Goal: Task Accomplishment & Management: Complete application form

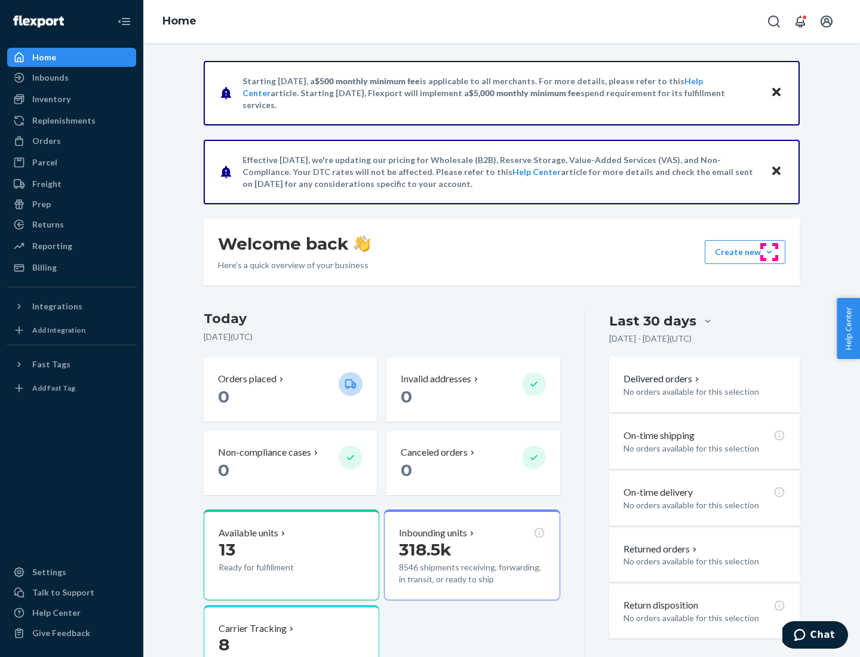
click at [770, 252] on button "Create new Create new inbound Create new order Create new product" at bounding box center [745, 252] width 81 height 24
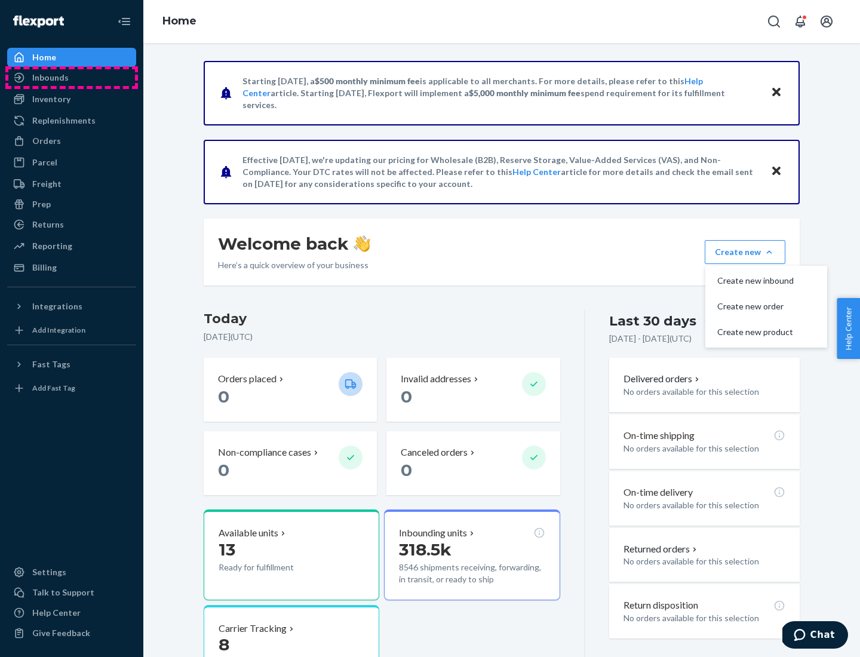
click at [72, 78] on div "Inbounds" at bounding box center [71, 77] width 127 height 17
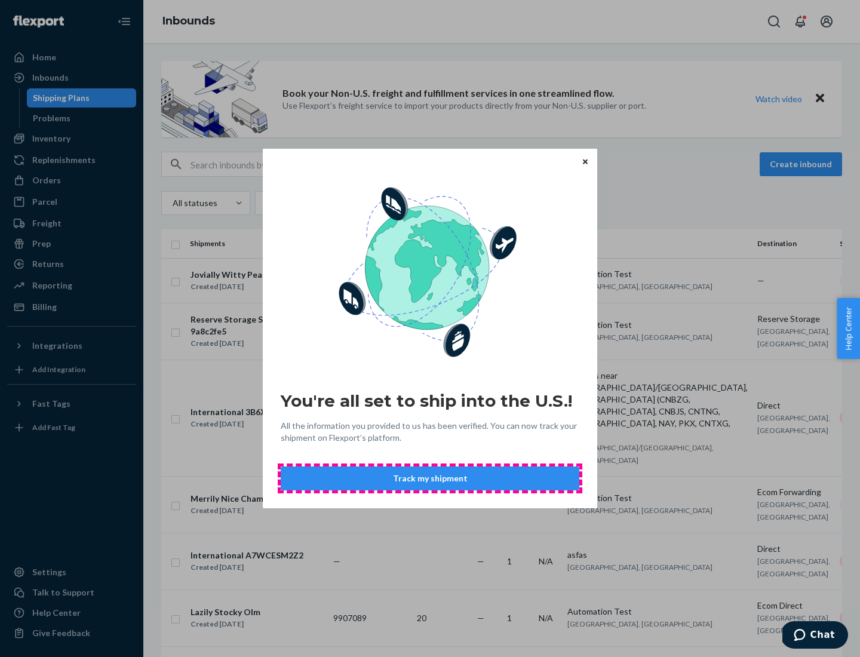
click at [430, 479] on button "Track my shipment" at bounding box center [430, 479] width 299 height 24
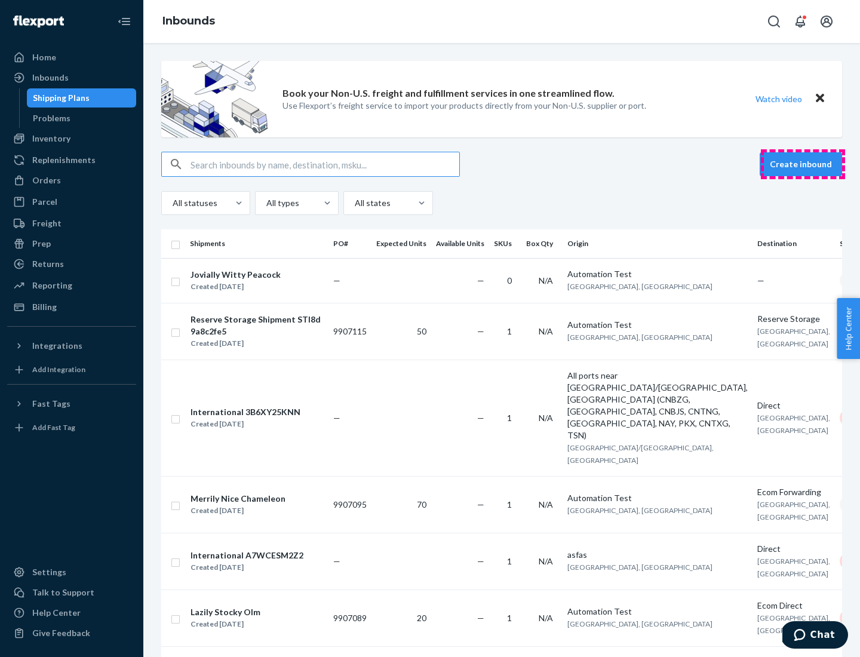
click at [803, 164] on button "Create inbound" at bounding box center [801, 164] width 82 height 24
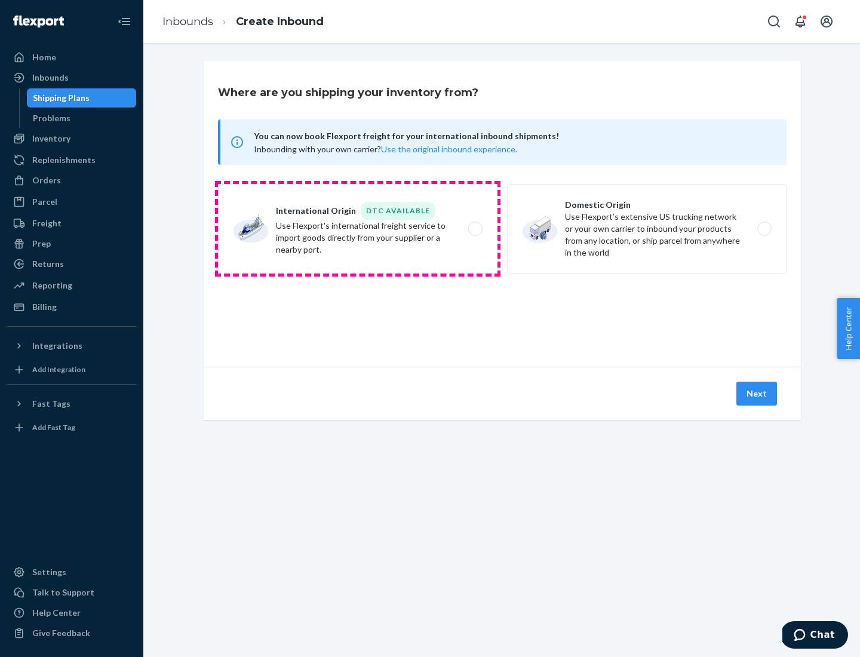
click at [358, 229] on label "International Origin DTC Available Use Flexport's international freight service…" at bounding box center [358, 229] width 280 height 90
click at [475, 229] on input "International Origin DTC Available Use Flexport's international freight service…" at bounding box center [479, 229] width 8 height 8
radio input "true"
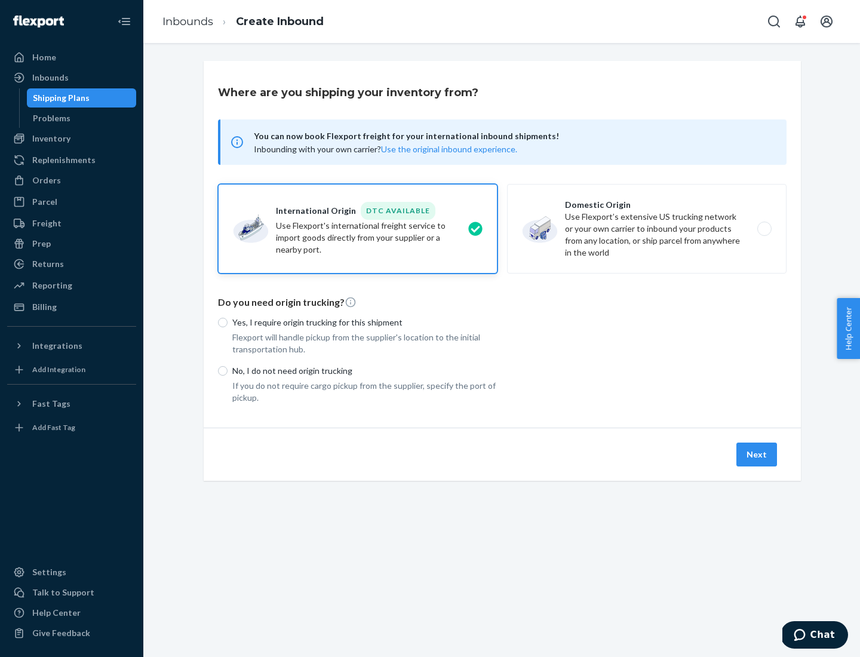
click at [365, 370] on p "No, I do not need origin trucking" at bounding box center [364, 371] width 265 height 12
click at [228, 370] on input "No, I do not need origin trucking" at bounding box center [223, 371] width 10 height 10
radio input "true"
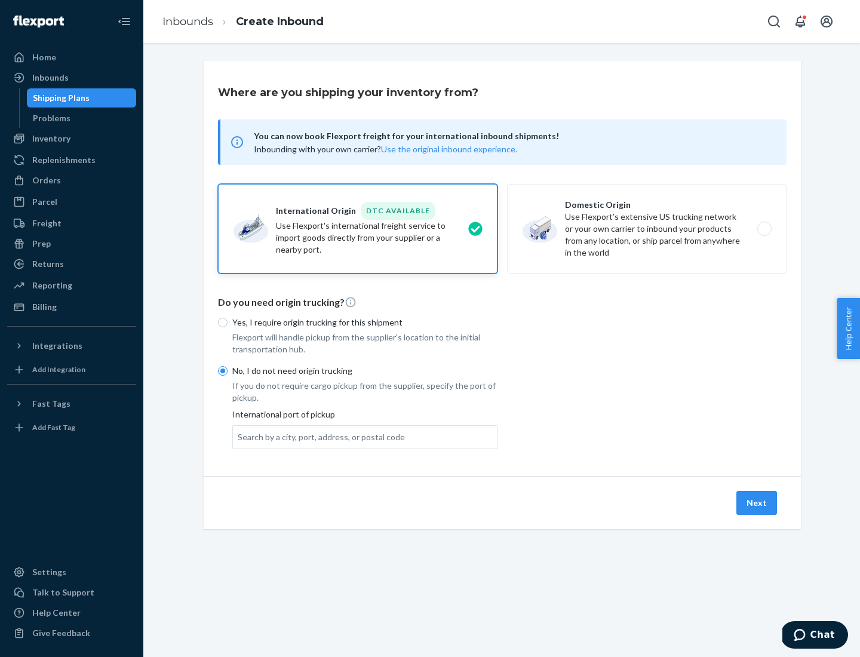
click at [318, 437] on div "Search by a city, port, address, or postal code" at bounding box center [321, 437] width 167 height 12
click at [239, 437] on input "Search by a city, port, address, or postal code" at bounding box center [238, 437] width 1 height 12
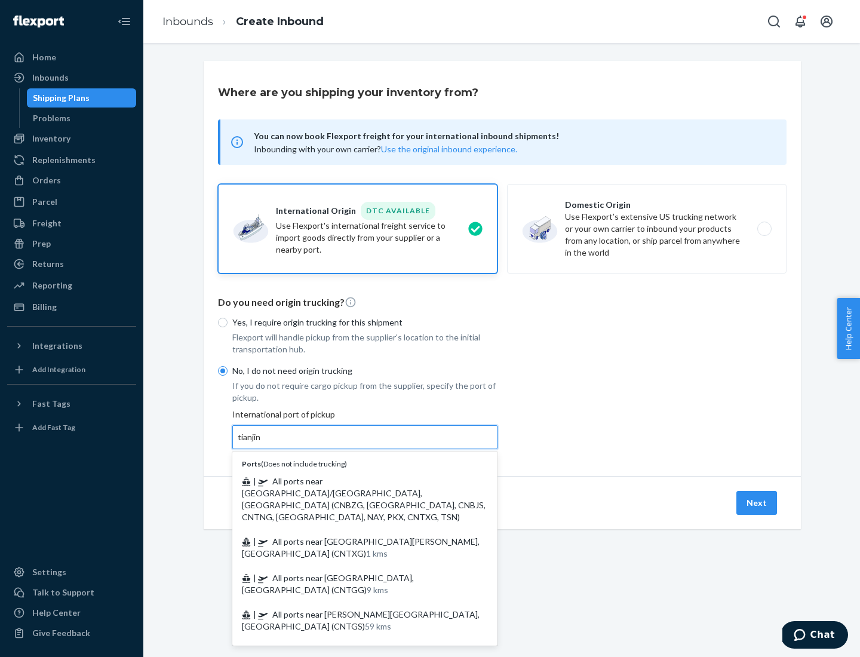
click at [353, 481] on span "| All ports near [GEOGRAPHIC_DATA]/[GEOGRAPHIC_DATA], [GEOGRAPHIC_DATA] (CNBZG,…" at bounding box center [364, 499] width 244 height 46
click at [262, 443] on input "tianjin" at bounding box center [250, 437] width 24 height 12
type input "All ports near [GEOGRAPHIC_DATA]/[GEOGRAPHIC_DATA], [GEOGRAPHIC_DATA] (CNBZG, […"
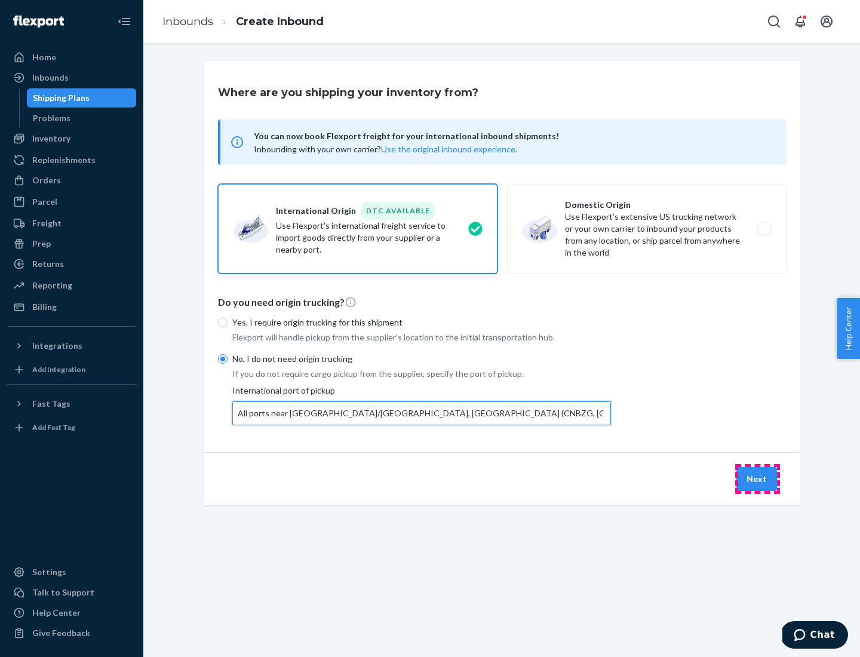
click at [758, 479] on button "Next" at bounding box center [757, 479] width 41 height 24
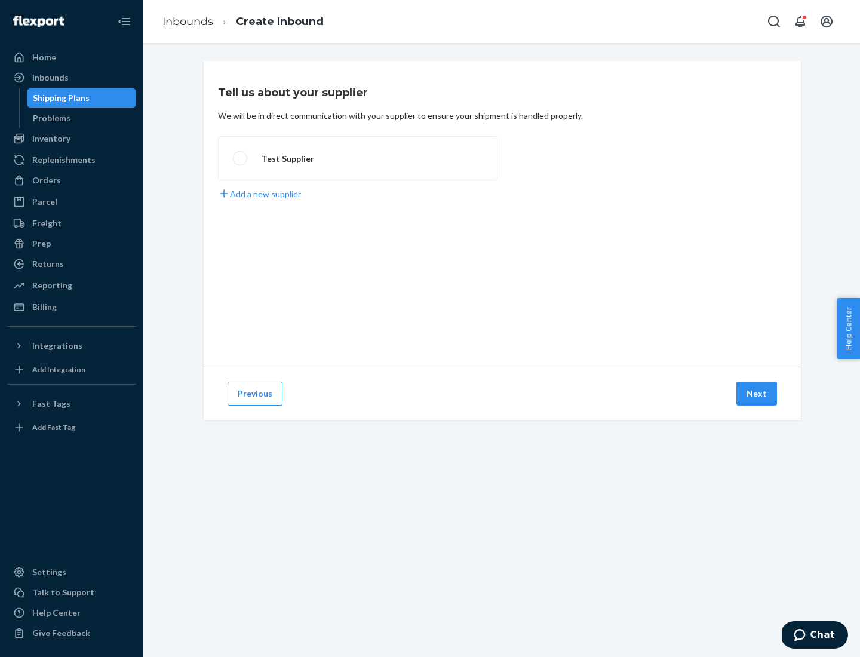
click at [358, 158] on label "Test Supplier" at bounding box center [358, 158] width 280 height 44
click at [241, 158] on input "Test Supplier" at bounding box center [237, 159] width 8 height 8
radio input "true"
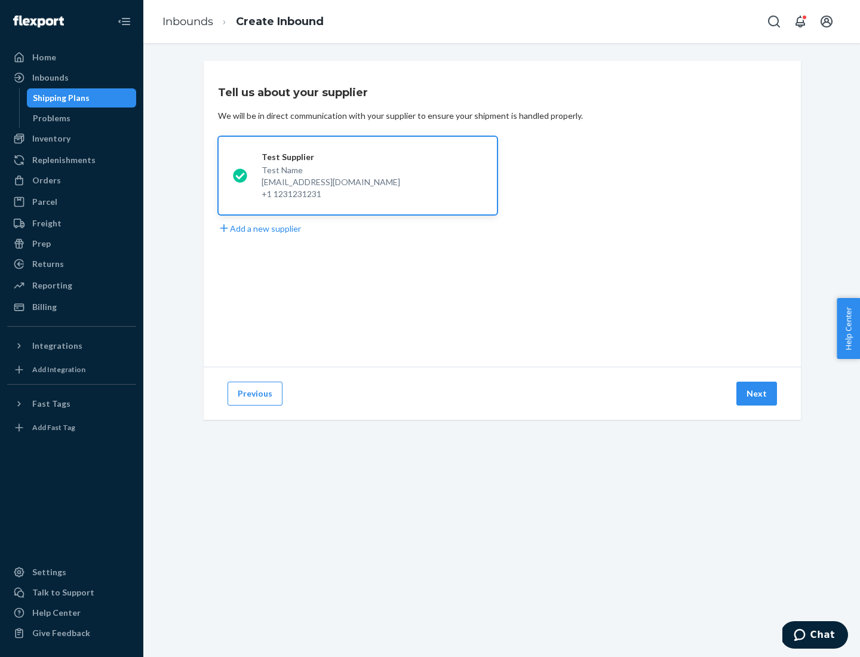
click at [758, 394] on button "Next" at bounding box center [757, 394] width 41 height 24
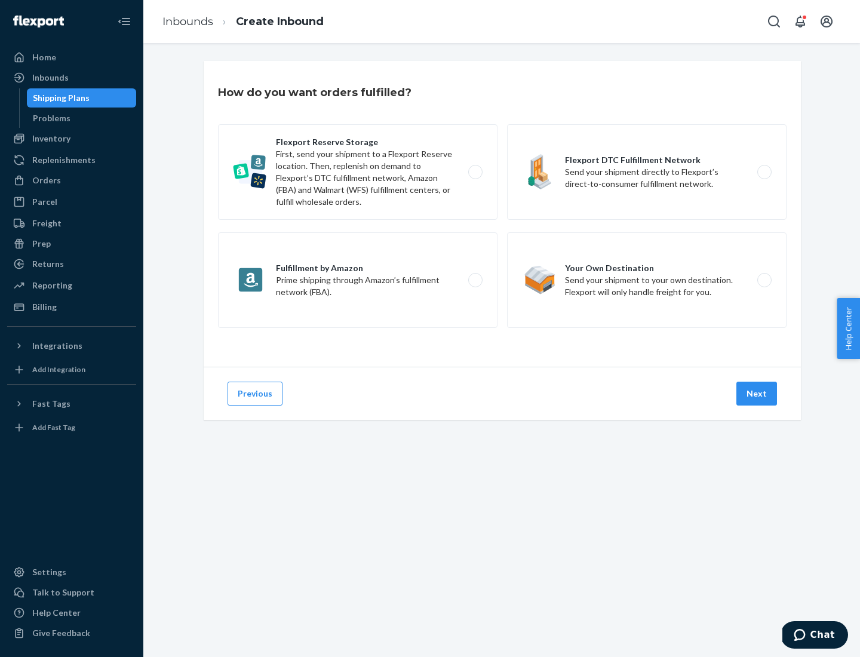
click at [358, 172] on label "Flexport Reserve Storage First, send your shipment to a Flexport Reserve locati…" at bounding box center [358, 172] width 280 height 96
click at [475, 172] on input "Flexport Reserve Storage First, send your shipment to a Flexport Reserve locati…" at bounding box center [479, 172] width 8 height 8
radio input "true"
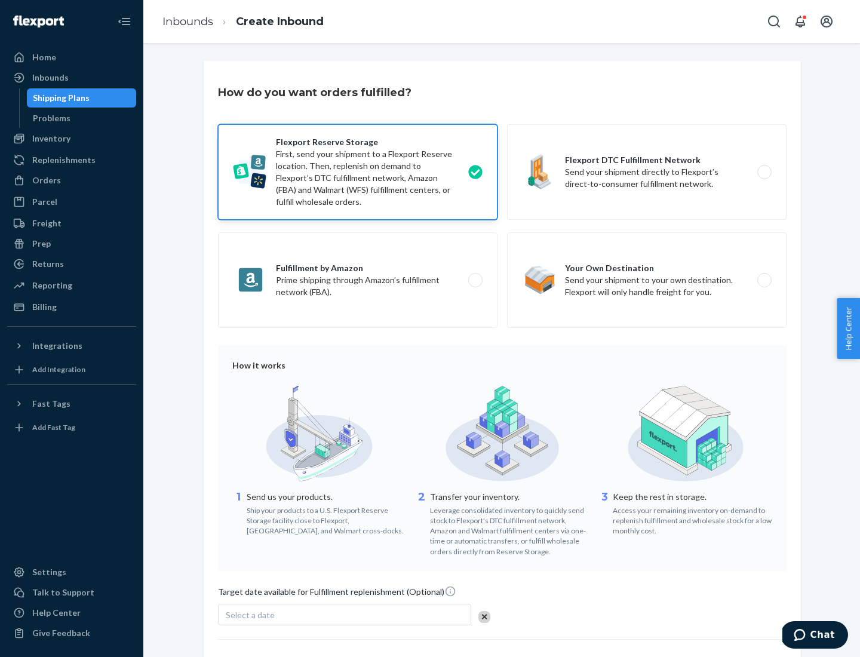
scroll to position [98, 0]
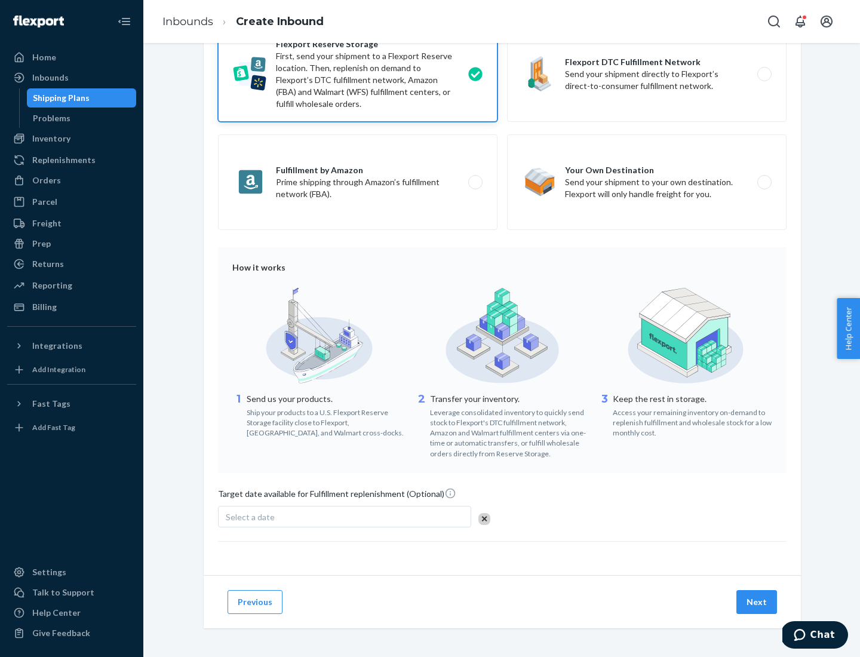
click at [758, 602] on button "Next" at bounding box center [757, 602] width 41 height 24
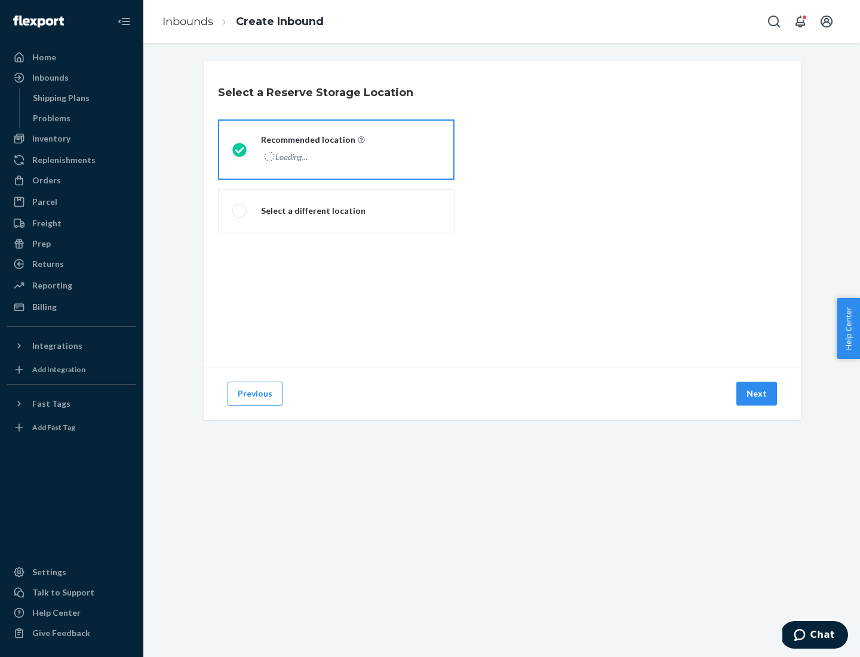
click at [336, 149] on div "Loading..." at bounding box center [312, 156] width 102 height 17
click at [240, 149] on input "Recommended location Loading..." at bounding box center [236, 150] width 8 height 8
click at [758, 394] on button "Next" at bounding box center [757, 394] width 41 height 24
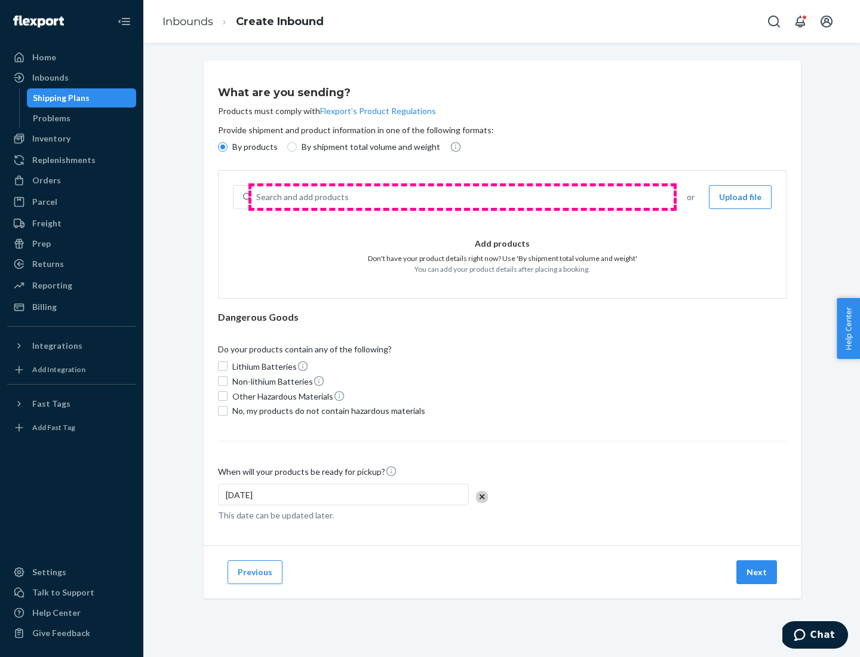
click at [462, 197] on div "Search and add products" at bounding box center [462, 197] width 421 height 22
click at [258, 197] on input "Search and add products" at bounding box center [256, 197] width 1 height 12
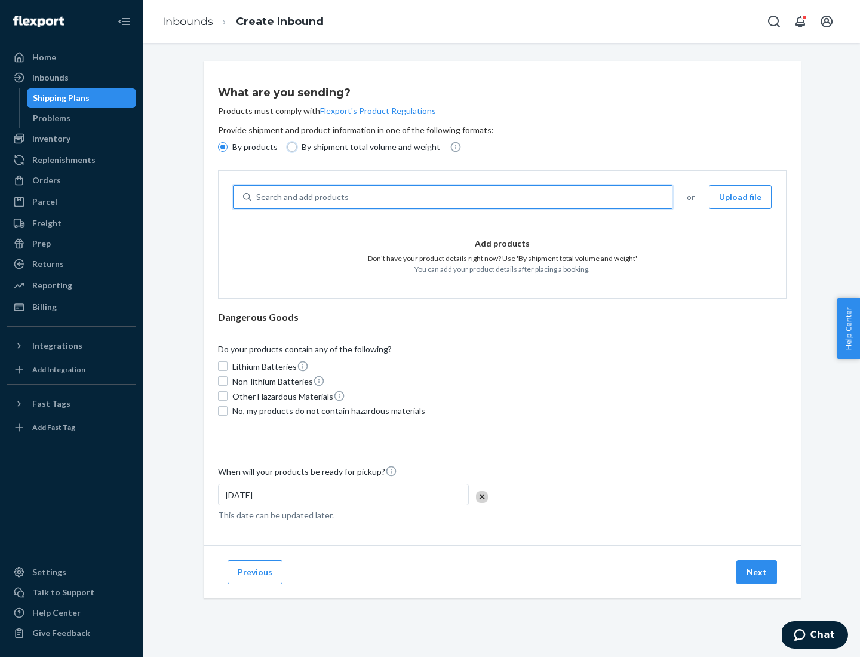
click at [290, 147] on input "By shipment total volume and weight" at bounding box center [292, 147] width 10 height 10
radio input "true"
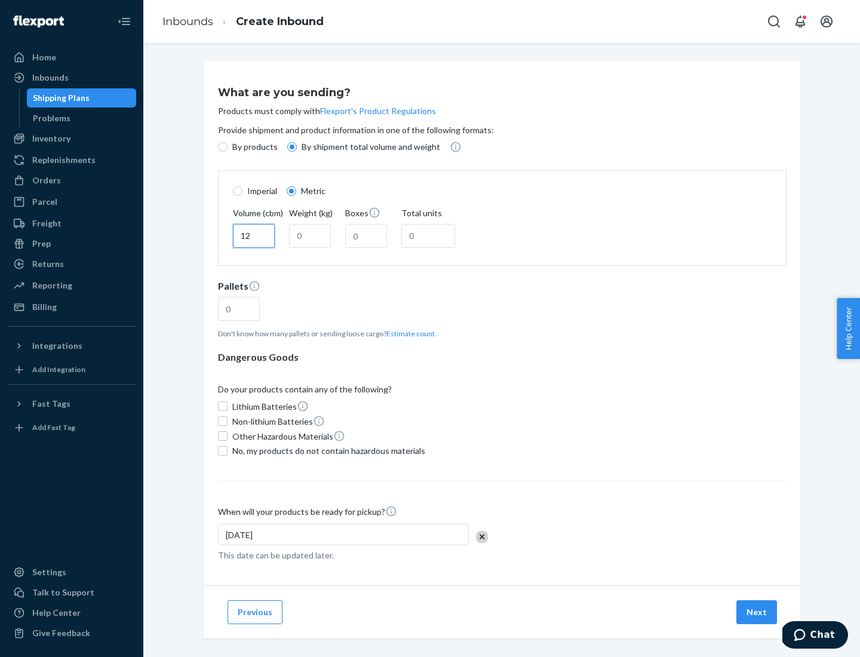
type input "12"
type input "22"
type input "222"
type input "121"
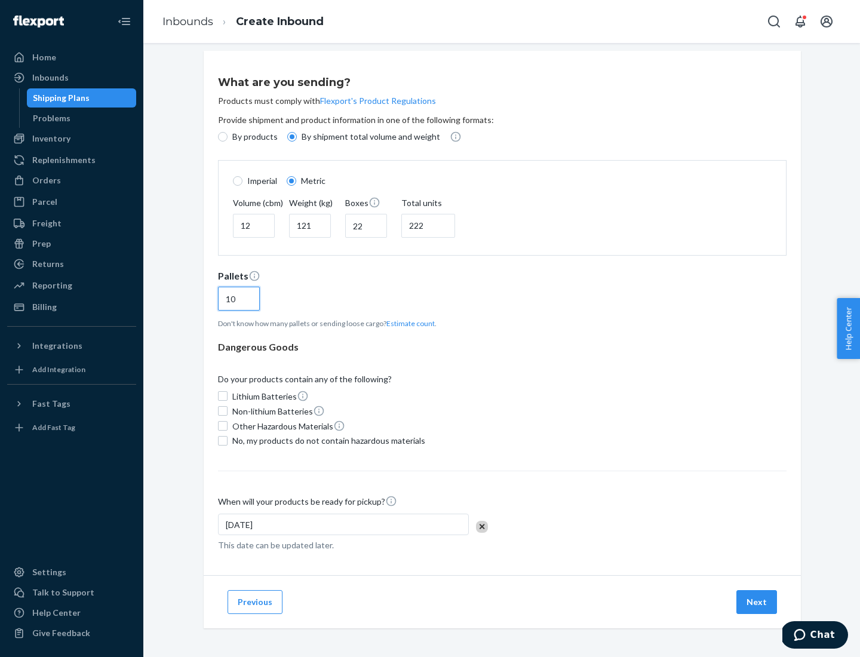
type input "10"
click at [327, 440] on span "No, my products do not contain hazardous materials" at bounding box center [328, 441] width 193 height 12
click at [228, 440] on input "No, my products do not contain hazardous materials" at bounding box center [223, 441] width 10 height 10
checkbox input "true"
click at [758, 602] on button "Next" at bounding box center [757, 602] width 41 height 24
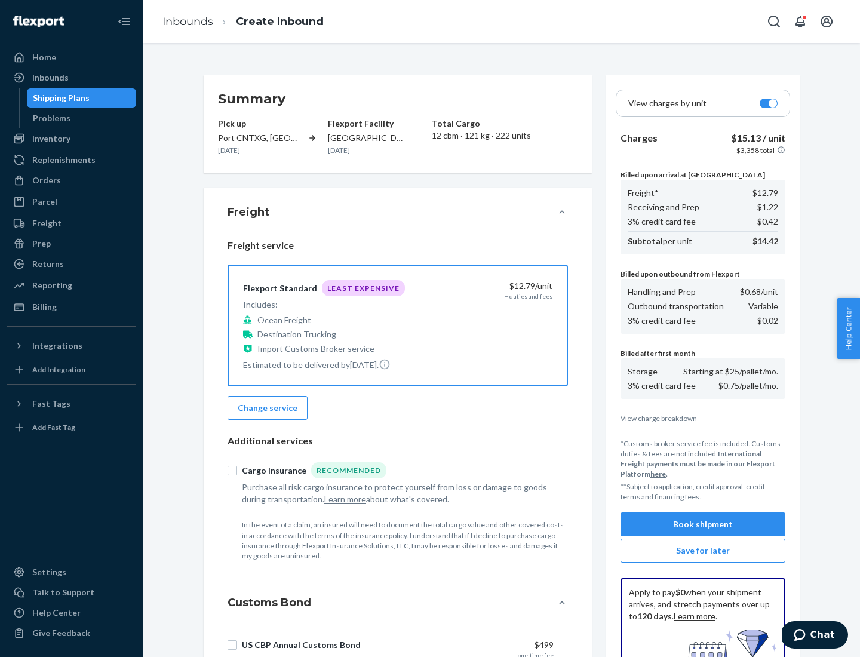
scroll to position [174, 0]
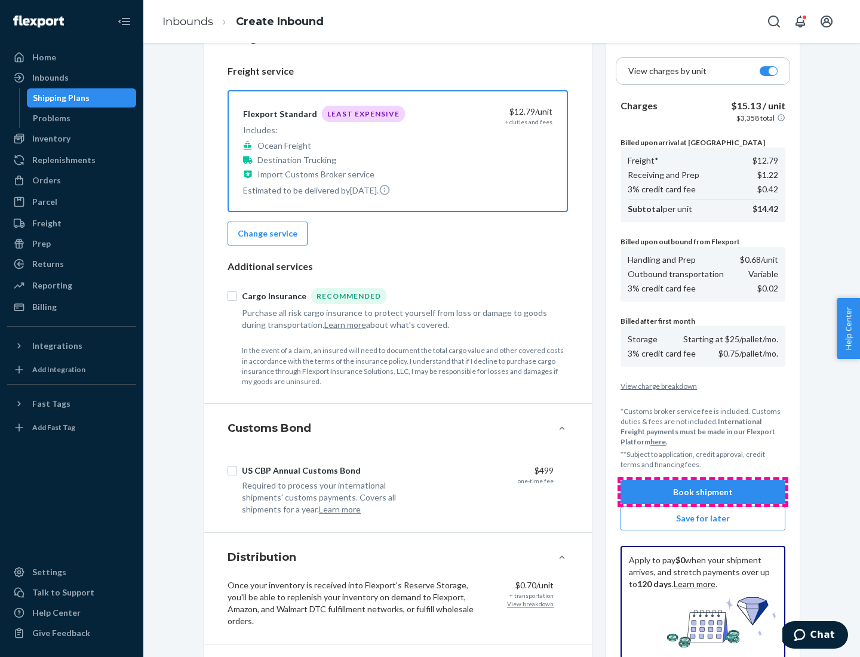
click at [703, 492] on button "Book shipment" at bounding box center [703, 492] width 165 height 24
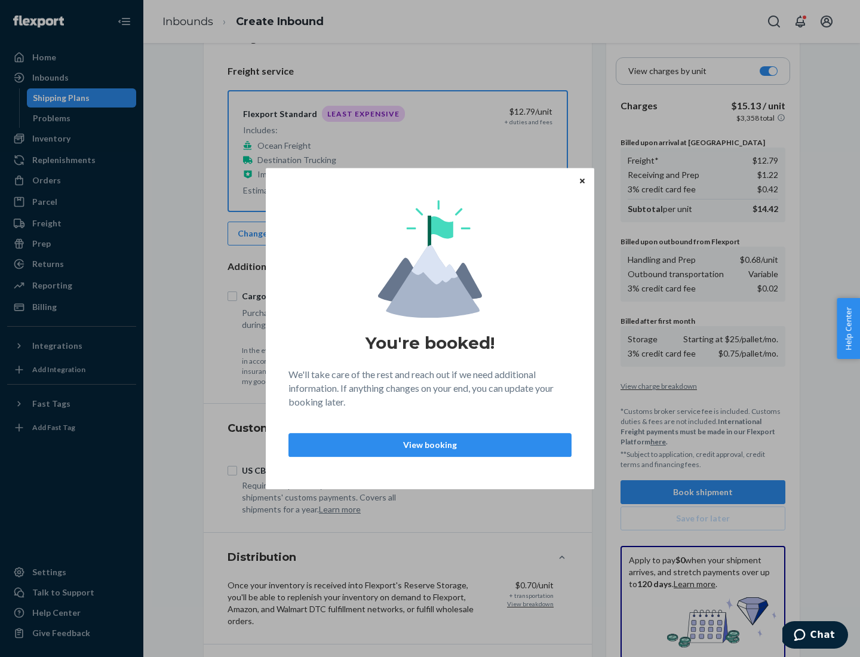
click at [430, 445] on p "View booking" at bounding box center [430, 445] width 263 height 12
